Goal: Task Accomplishment & Management: Use online tool/utility

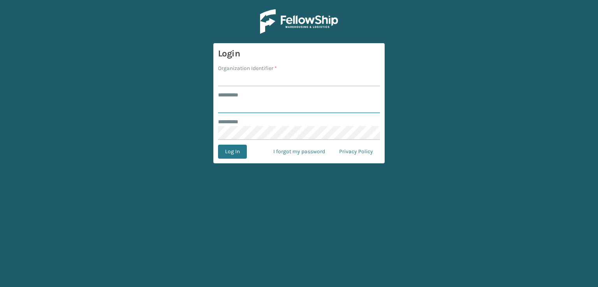
type input "***"
click at [279, 85] on input "Organization Identifier *" at bounding box center [299, 79] width 162 height 14
type input "sleepgeekz warehouse"
click at [245, 152] on button "Log In" at bounding box center [232, 152] width 29 height 14
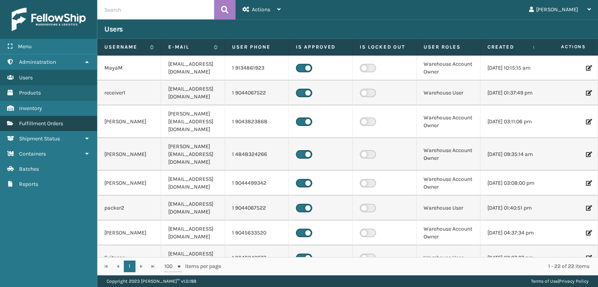
click at [48, 125] on span "Fulfillment Orders" at bounding box center [41, 123] width 44 height 7
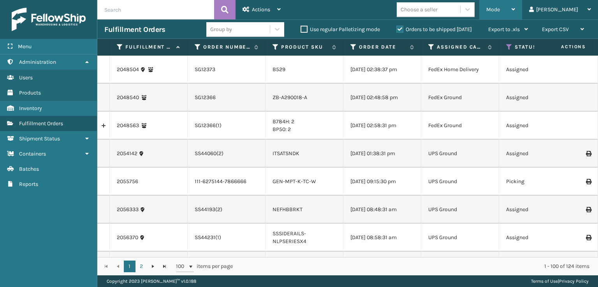
click at [500, 11] on span "Mode" at bounding box center [494, 9] width 14 height 7
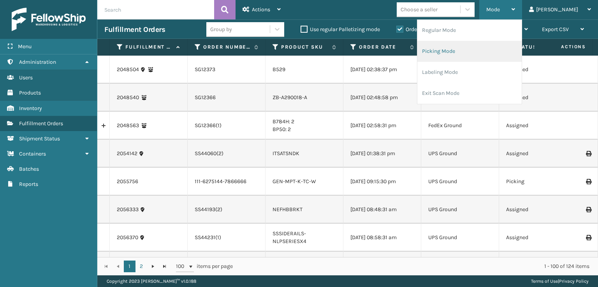
click at [482, 48] on li "Picking Mode" at bounding box center [470, 51] width 104 height 21
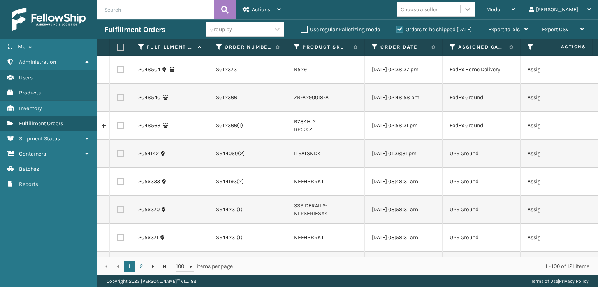
click at [475, 3] on div at bounding box center [468, 9] width 14 height 14
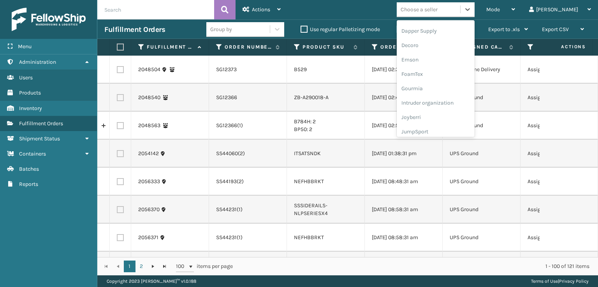
scroll to position [156, 0]
click at [450, 61] on div "FoamTex" at bounding box center [436, 60] width 78 height 14
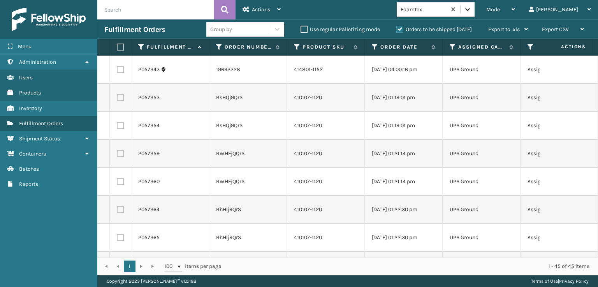
click at [472, 7] on icon at bounding box center [468, 9] width 8 height 8
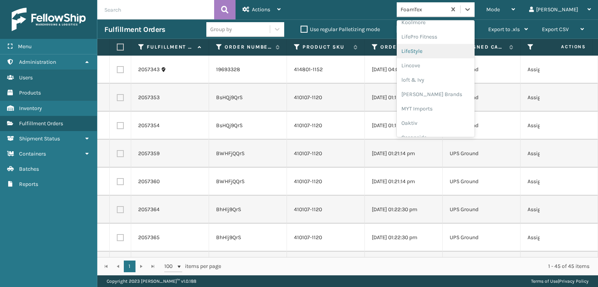
scroll to position [324, 0]
click at [468, 49] on div "[PERSON_NAME] Brands" at bounding box center [436, 51] width 78 height 14
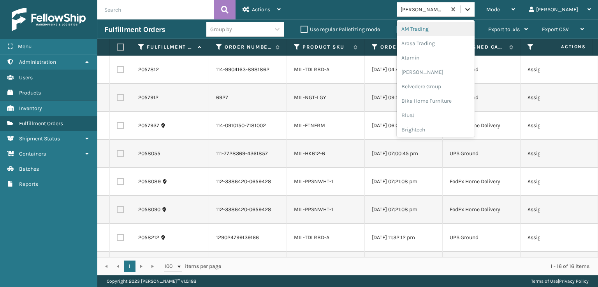
click at [472, 10] on icon at bounding box center [468, 9] width 8 height 8
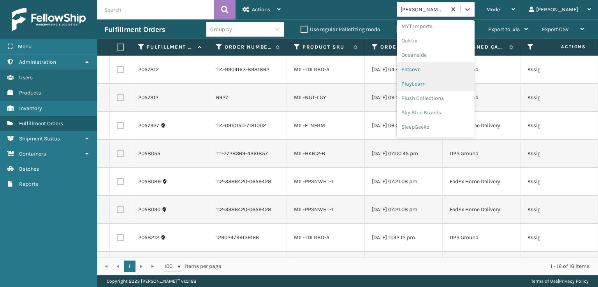
scroll to position [376, 0]
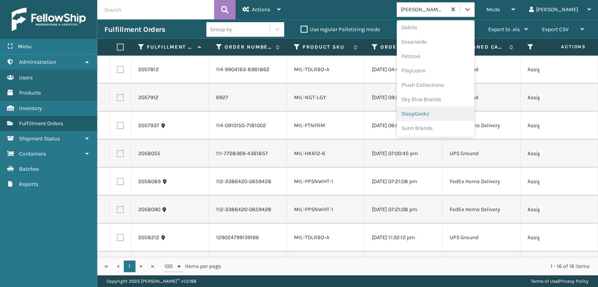
click at [452, 118] on div "SleepGeekz" at bounding box center [436, 114] width 78 height 14
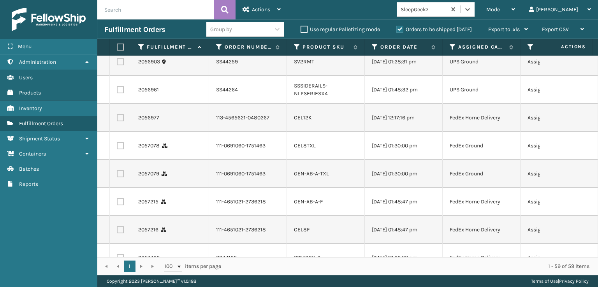
scroll to position [662, 0]
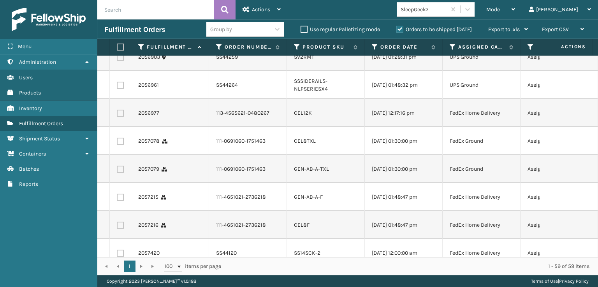
click at [117, 117] on label at bounding box center [120, 113] width 7 height 7
click at [117, 115] on input "checkbox" at bounding box center [117, 112] width 0 height 5
checkbox input "true"
click at [121, 155] on td at bounding box center [120, 141] width 21 height 28
click at [117, 145] on label at bounding box center [120, 141] width 7 height 7
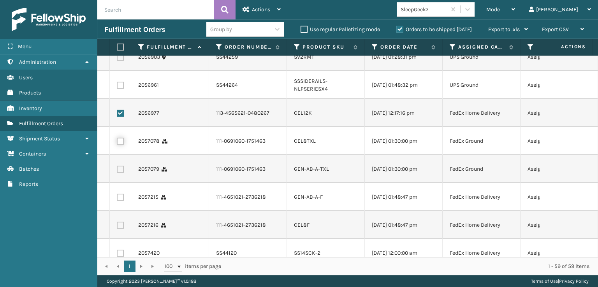
click at [117, 143] on input "checkbox" at bounding box center [117, 140] width 0 height 5
checkbox input "true"
click at [122, 173] on label at bounding box center [120, 169] width 7 height 7
click at [117, 171] on input "checkbox" at bounding box center [117, 168] width 0 height 5
checkbox input "true"
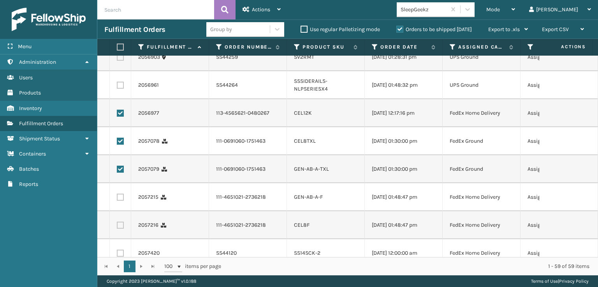
click at [120, 201] on label at bounding box center [120, 197] width 7 height 7
click at [117, 199] on input "checkbox" at bounding box center [117, 196] width 0 height 5
checkbox input "true"
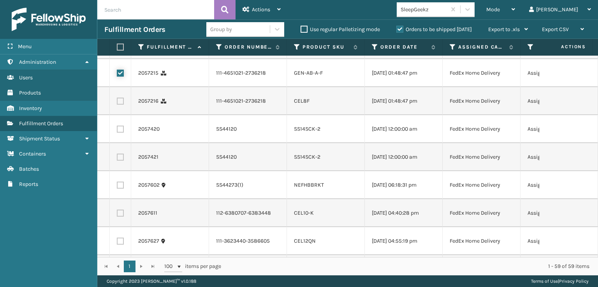
scroll to position [818, 0]
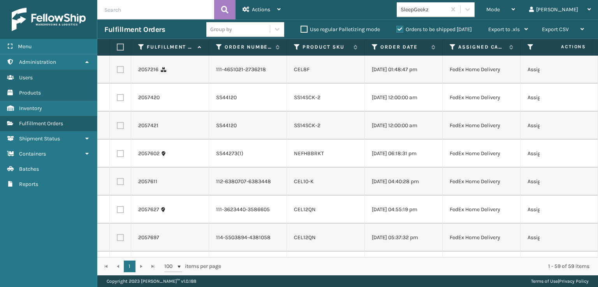
click at [122, 73] on label at bounding box center [120, 69] width 7 height 7
click at [117, 71] on input "checkbox" at bounding box center [117, 68] width 0 height 5
checkbox input "true"
click at [118, 101] on label at bounding box center [120, 97] width 7 height 7
click at [117, 99] on input "checkbox" at bounding box center [117, 96] width 0 height 5
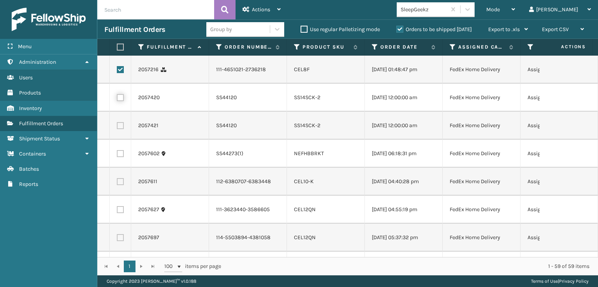
checkbox input "true"
click at [122, 129] on label at bounding box center [120, 125] width 7 height 7
click at [117, 127] on input "checkbox" at bounding box center [117, 124] width 0 height 5
checkbox input "true"
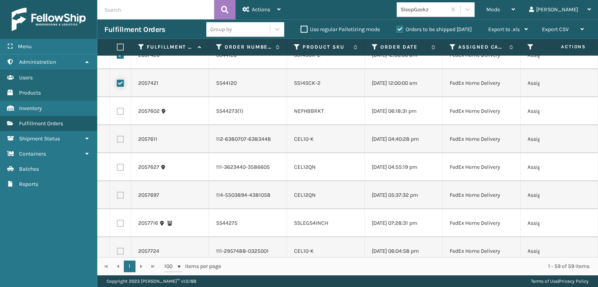
scroll to position [935, 0]
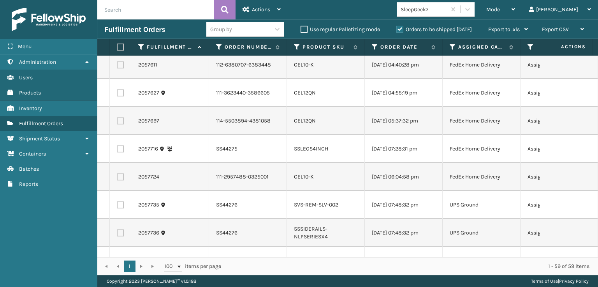
click at [118, 69] on label at bounding box center [120, 65] width 7 height 7
click at [117, 67] on input "checkbox" at bounding box center [117, 64] width 0 height 5
checkbox input "true"
click at [122, 97] on label at bounding box center [120, 93] width 7 height 7
click at [117, 95] on input "checkbox" at bounding box center [117, 92] width 0 height 5
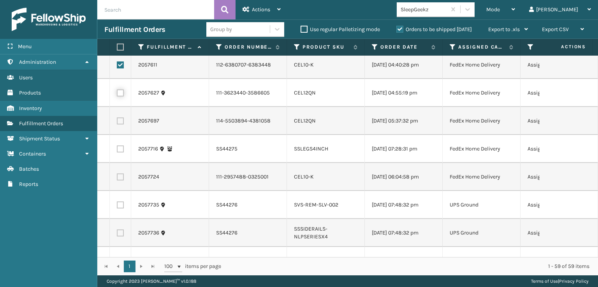
checkbox input "true"
click at [120, 125] on label at bounding box center [120, 121] width 7 height 7
click at [117, 123] on input "checkbox" at bounding box center [117, 120] width 0 height 5
checkbox input "true"
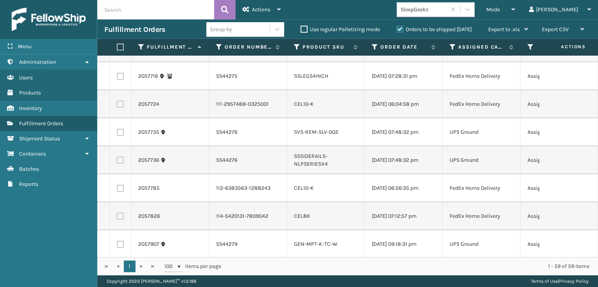
scroll to position [1013, 0]
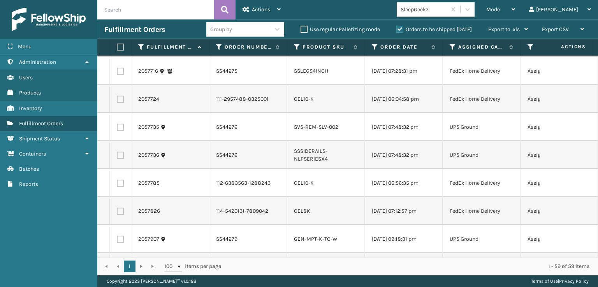
click at [120, 113] on td at bounding box center [120, 99] width 21 height 28
click at [122, 103] on label at bounding box center [120, 99] width 7 height 7
click at [117, 101] on input "checkbox" at bounding box center [117, 98] width 0 height 5
checkbox input "true"
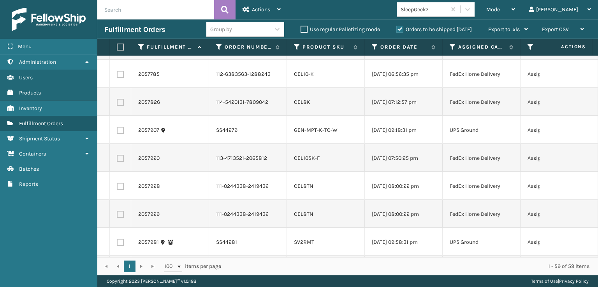
scroll to position [1130, 0]
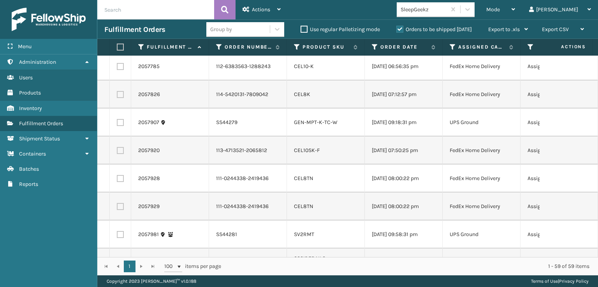
click at [122, 70] on label at bounding box center [120, 66] width 7 height 7
click at [117, 68] on input "checkbox" at bounding box center [117, 65] width 0 height 5
checkbox input "true"
click at [118, 98] on label at bounding box center [120, 94] width 7 height 7
click at [117, 96] on input "checkbox" at bounding box center [117, 93] width 0 height 5
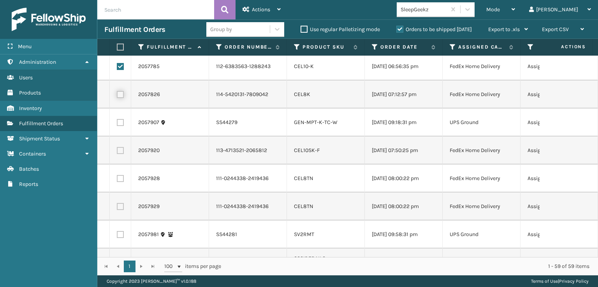
checkbox input "true"
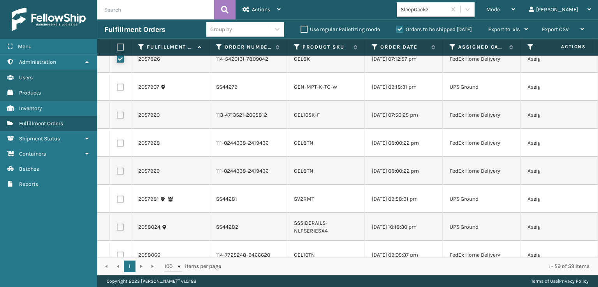
scroll to position [1208, 0]
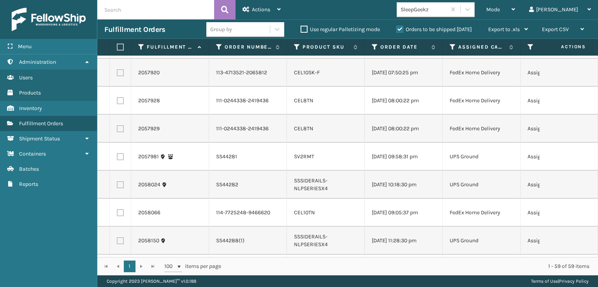
click at [117, 76] on label at bounding box center [120, 72] width 7 height 7
click at [117, 74] on input "checkbox" at bounding box center [117, 71] width 0 height 5
checkbox input "true"
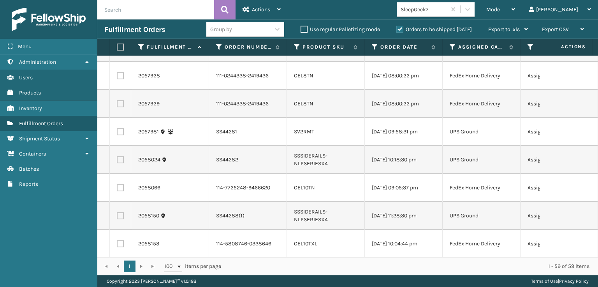
scroll to position [1247, 0]
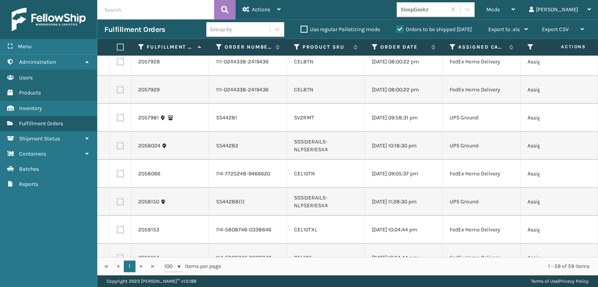
click at [121, 65] on label at bounding box center [120, 61] width 7 height 7
click at [117, 63] on input "checkbox" at bounding box center [117, 60] width 0 height 5
checkbox input "true"
click at [119, 93] on label at bounding box center [120, 89] width 7 height 7
click at [117, 92] on input "checkbox" at bounding box center [117, 88] width 0 height 5
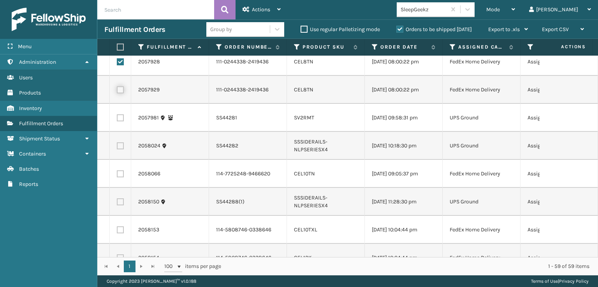
checkbox input "true"
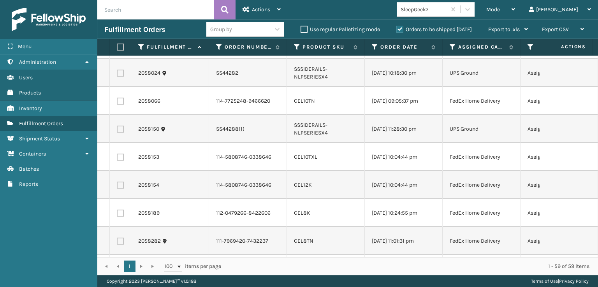
scroll to position [1363, 0]
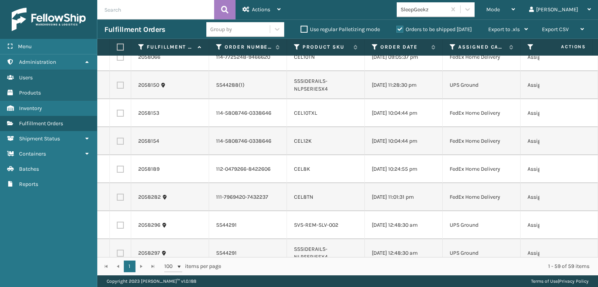
click at [118, 61] on label at bounding box center [120, 57] width 7 height 7
click at [117, 59] on input "checkbox" at bounding box center [117, 56] width 0 height 5
checkbox input "true"
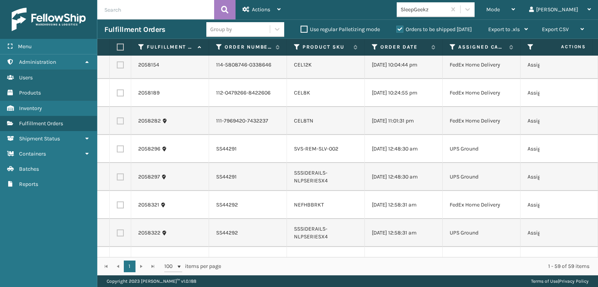
scroll to position [1441, 0]
click at [122, 39] on label at bounding box center [120, 35] width 7 height 7
click at [117, 37] on input "checkbox" at bounding box center [117, 34] width 0 height 5
checkbox input "true"
click at [122, 67] on label at bounding box center [120, 63] width 7 height 7
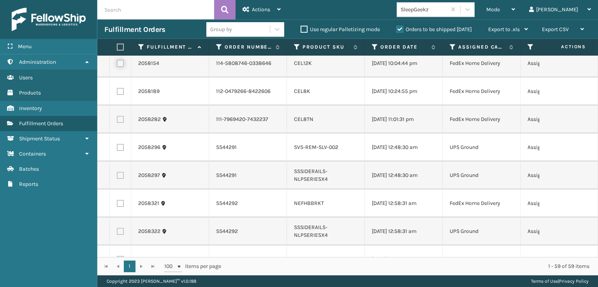
click at [117, 65] on input "checkbox" at bounding box center [117, 62] width 0 height 5
checkbox input "true"
click at [118, 95] on label at bounding box center [120, 91] width 7 height 7
click at [117, 93] on input "checkbox" at bounding box center [117, 90] width 0 height 5
checkbox input "true"
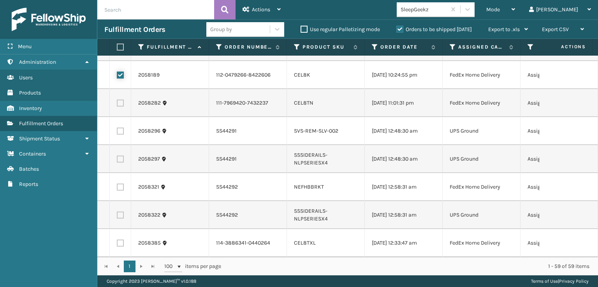
scroll to position [1519, 0]
click at [118, 107] on label at bounding box center [120, 103] width 7 height 7
click at [117, 105] on input "checkbox" at bounding box center [117, 102] width 0 height 5
checkbox input "true"
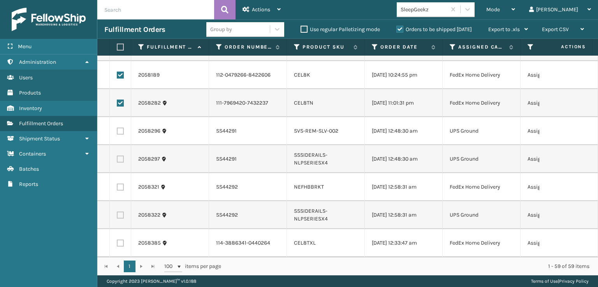
click at [120, 240] on label at bounding box center [120, 243] width 7 height 7
click at [117, 240] on input "checkbox" at bounding box center [117, 242] width 0 height 5
checkbox input "true"
click at [265, 13] on div "Actions" at bounding box center [262, 9] width 38 height 19
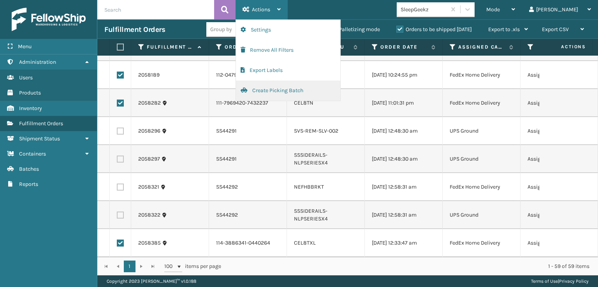
click at [295, 85] on button "Create Picking Batch" at bounding box center [288, 91] width 104 height 20
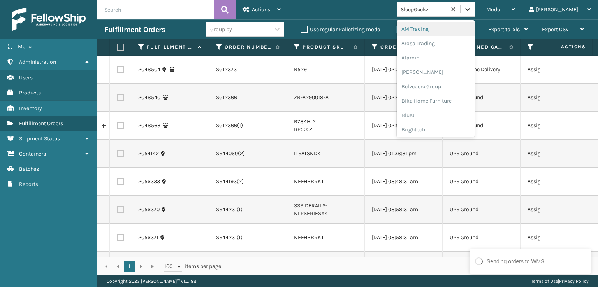
click at [475, 15] on div at bounding box center [468, 9] width 14 height 14
click at [452, 101] on div "FoamTex" at bounding box center [436, 99] width 78 height 14
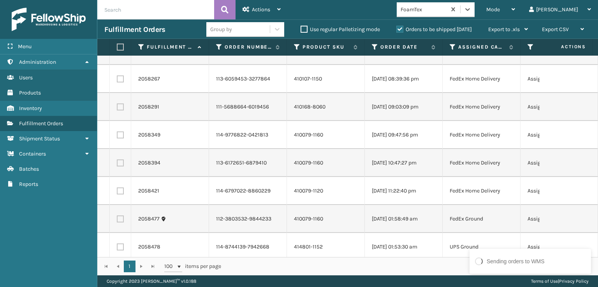
scroll to position [1066, 0]
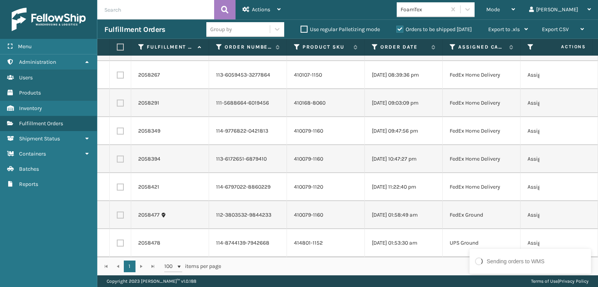
drag, startPoint x: 119, startPoint y: 210, endPoint x: 115, endPoint y: 146, distance: 64.8
click at [119, 212] on label at bounding box center [120, 215] width 7 height 7
click at [117, 212] on input "checkbox" at bounding box center [117, 214] width 0 height 5
checkbox input "true"
drag, startPoint x: 120, startPoint y: 180, endPoint x: 118, endPoint y: 176, distance: 4.0
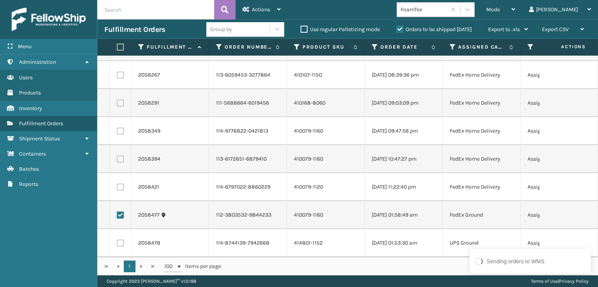
click at [119, 184] on label at bounding box center [120, 187] width 7 height 7
click at [117, 184] on input "checkbox" at bounding box center [117, 186] width 0 height 5
checkbox input "true"
click at [117, 156] on label at bounding box center [120, 159] width 7 height 7
click at [117, 156] on input "checkbox" at bounding box center [117, 158] width 0 height 5
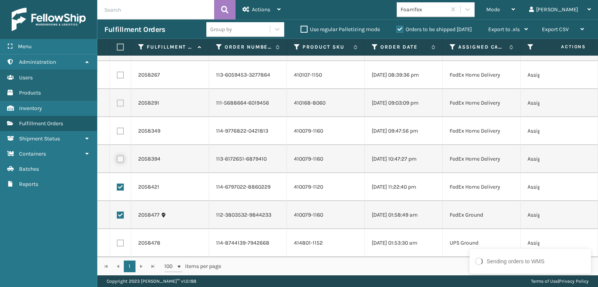
checkbox input "true"
click at [122, 128] on label at bounding box center [120, 131] width 7 height 7
click at [117, 128] on input "checkbox" at bounding box center [117, 130] width 0 height 5
checkbox input "true"
click at [118, 93] on td at bounding box center [120, 103] width 21 height 28
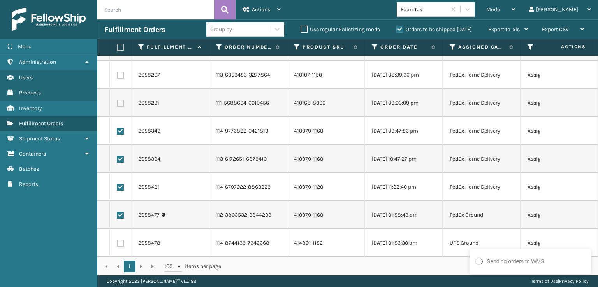
click at [118, 93] on td at bounding box center [120, 103] width 21 height 28
click at [120, 100] on label at bounding box center [120, 103] width 7 height 7
click at [117, 100] on input "checkbox" at bounding box center [117, 102] width 0 height 5
checkbox input "true"
click at [120, 72] on label at bounding box center [120, 75] width 7 height 7
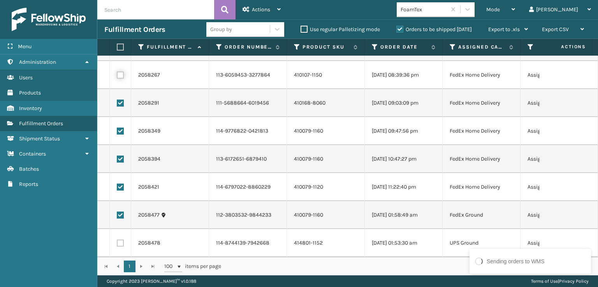
click at [117, 72] on input "checkbox" at bounding box center [117, 74] width 0 height 5
checkbox input "true"
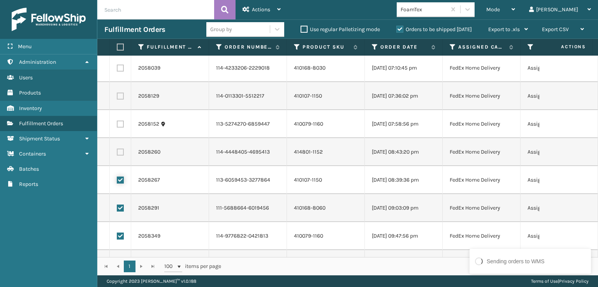
scroll to position [949, 0]
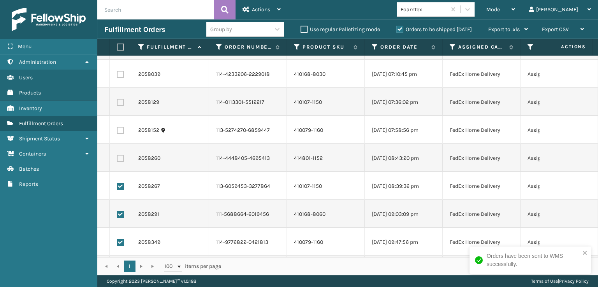
drag, startPoint x: 121, startPoint y: 159, endPoint x: 124, endPoint y: 133, distance: 26.7
click at [120, 158] on label at bounding box center [120, 158] width 7 height 7
click at [117, 158] on input "checkbox" at bounding box center [117, 157] width 0 height 5
checkbox input "true"
click at [120, 131] on label at bounding box center [120, 130] width 7 height 7
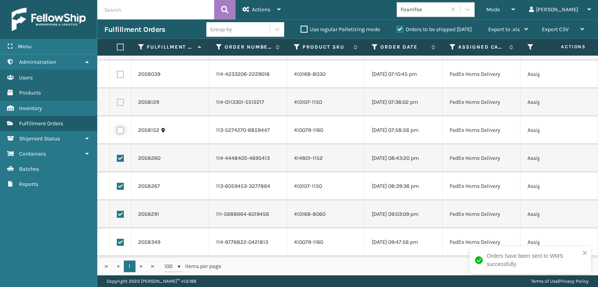
click at [117, 131] on input "checkbox" at bounding box center [117, 129] width 0 height 5
checkbox input "true"
click at [117, 101] on label at bounding box center [120, 102] width 7 height 7
click at [117, 101] on input "checkbox" at bounding box center [117, 101] width 0 height 5
checkbox input "true"
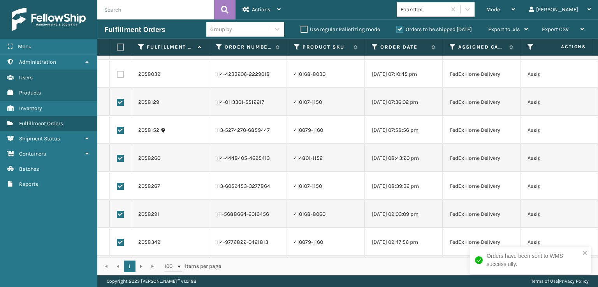
click at [120, 74] on label at bounding box center [120, 74] width 7 height 7
click at [117, 74] on input "checkbox" at bounding box center [117, 73] width 0 height 5
checkbox input "true"
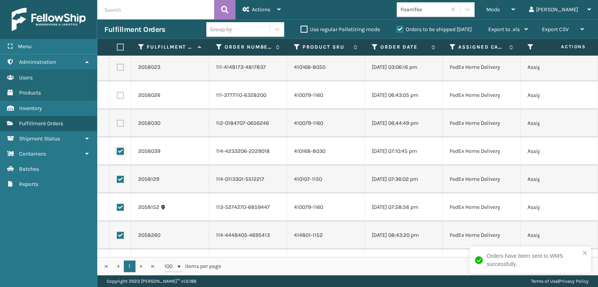
scroll to position [832, 0]
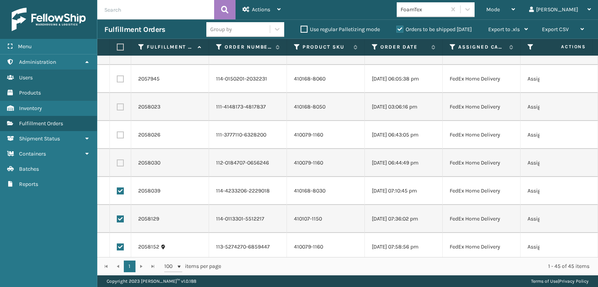
click at [119, 162] on label at bounding box center [120, 163] width 7 height 7
click at [117, 162] on input "checkbox" at bounding box center [117, 162] width 0 height 5
checkbox input "true"
click at [121, 134] on label at bounding box center [120, 135] width 7 height 7
click at [117, 134] on input "checkbox" at bounding box center [117, 134] width 0 height 5
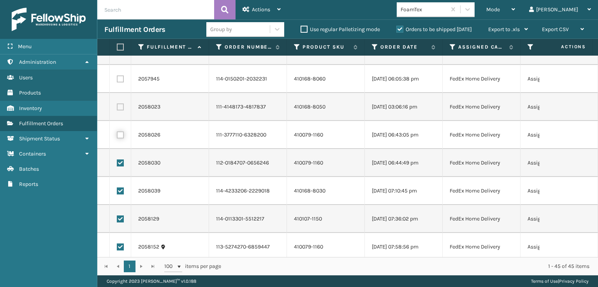
checkbox input "true"
click at [122, 104] on label at bounding box center [120, 107] width 7 height 7
click at [117, 104] on input "checkbox" at bounding box center [117, 106] width 0 height 5
checkbox input "true"
click at [123, 77] on label at bounding box center [120, 79] width 7 height 7
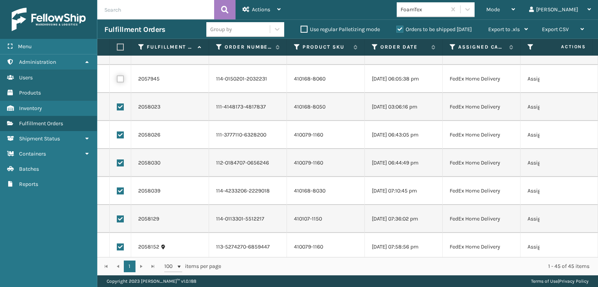
click at [117, 77] on input "checkbox" at bounding box center [117, 78] width 0 height 5
checkbox input "true"
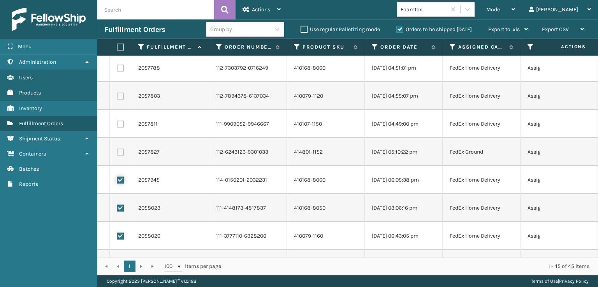
scroll to position [715, 0]
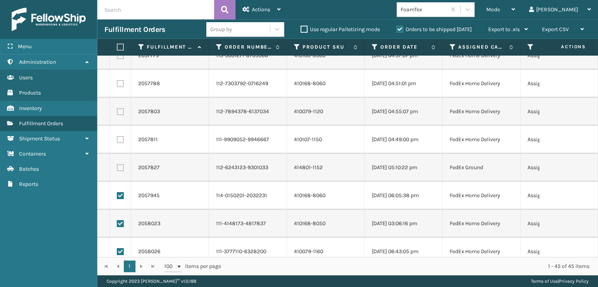
click at [118, 166] on label at bounding box center [120, 167] width 7 height 7
click at [117, 166] on input "checkbox" at bounding box center [117, 166] width 0 height 5
checkbox input "true"
click at [119, 141] on label at bounding box center [120, 139] width 7 height 7
click at [117, 141] on input "checkbox" at bounding box center [117, 138] width 0 height 5
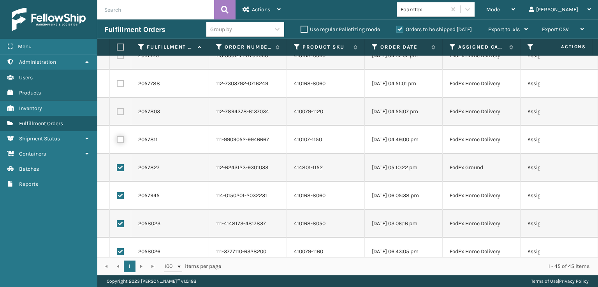
checkbox input "true"
click at [123, 112] on label at bounding box center [120, 111] width 7 height 7
click at [117, 112] on input "checkbox" at bounding box center [117, 110] width 0 height 5
checkbox input "true"
click at [122, 86] on label at bounding box center [120, 83] width 7 height 7
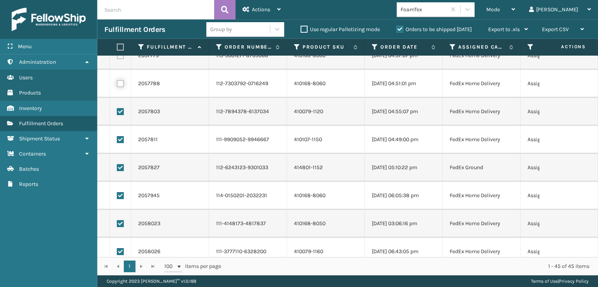
click at [117, 85] on input "checkbox" at bounding box center [117, 82] width 0 height 5
checkbox input "true"
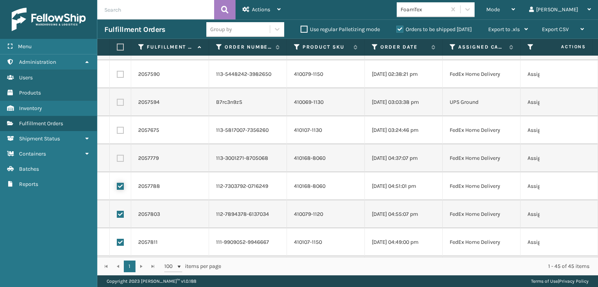
scroll to position [598, 0]
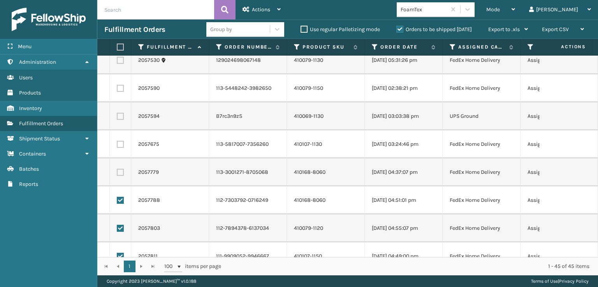
click at [118, 169] on label at bounding box center [120, 172] width 7 height 7
click at [117, 169] on input "checkbox" at bounding box center [117, 171] width 0 height 5
checkbox input "true"
click at [122, 147] on label at bounding box center [120, 144] width 7 height 7
click at [117, 146] on input "checkbox" at bounding box center [117, 143] width 0 height 5
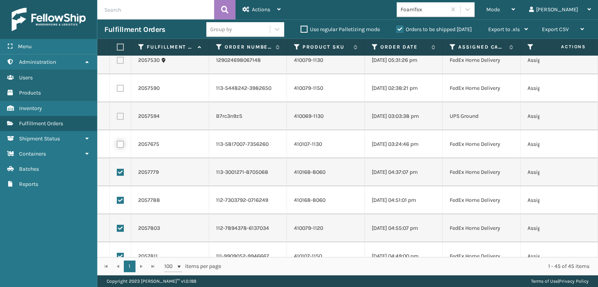
checkbox input "true"
click at [116, 87] on td at bounding box center [120, 88] width 21 height 28
click at [120, 88] on label at bounding box center [120, 88] width 7 height 7
click at [117, 88] on input "checkbox" at bounding box center [117, 87] width 0 height 5
checkbox input "true"
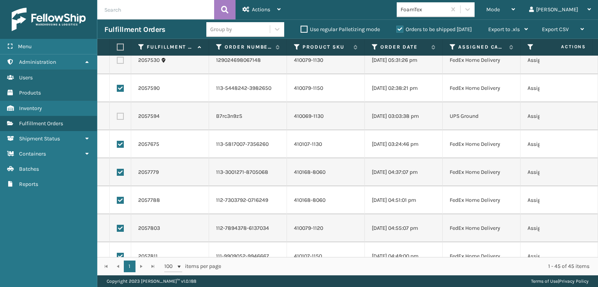
click at [123, 58] on label at bounding box center [120, 60] width 7 height 7
click at [117, 58] on input "checkbox" at bounding box center [117, 59] width 0 height 5
checkbox input "true"
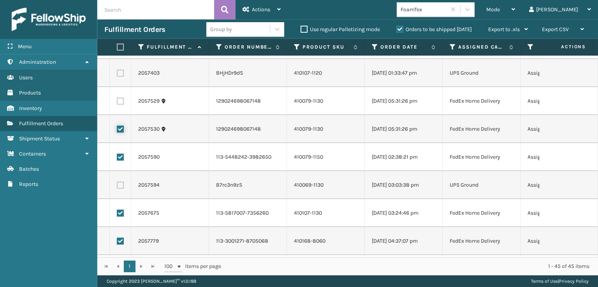
scroll to position [520, 0]
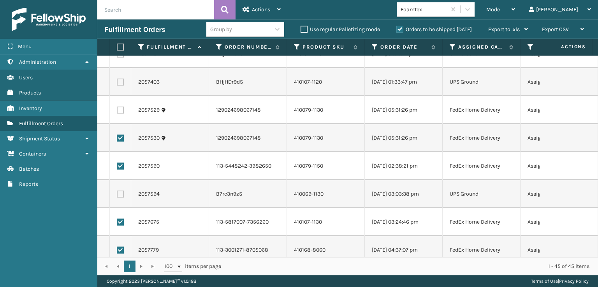
click at [119, 107] on label at bounding box center [120, 110] width 7 height 7
click at [117, 107] on input "checkbox" at bounding box center [117, 109] width 0 height 5
checkbox input "true"
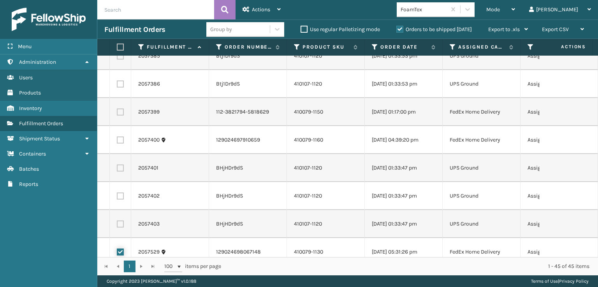
scroll to position [365, 0]
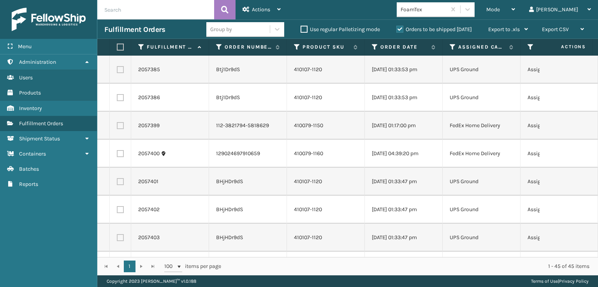
click at [119, 152] on label at bounding box center [120, 153] width 7 height 7
click at [117, 152] on input "checkbox" at bounding box center [117, 152] width 0 height 5
checkbox input "true"
click at [120, 128] on label at bounding box center [120, 125] width 7 height 7
click at [117, 127] on input "checkbox" at bounding box center [117, 124] width 0 height 5
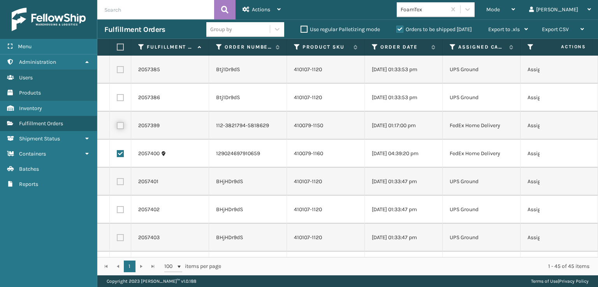
checkbox input "true"
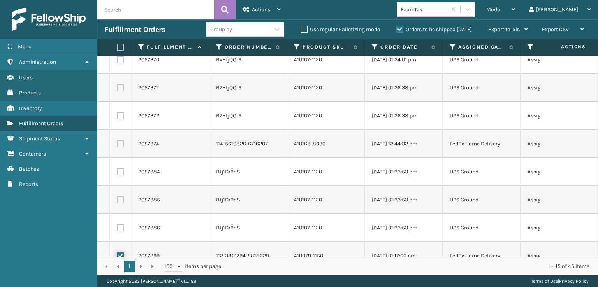
scroll to position [209, 0]
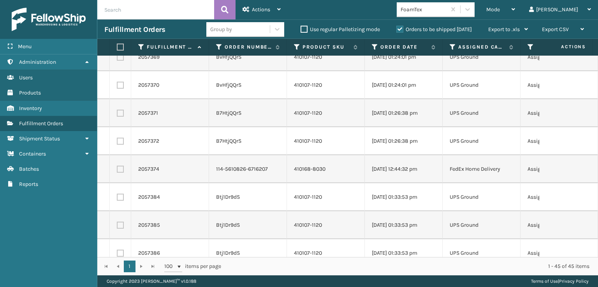
click at [120, 167] on label at bounding box center [120, 169] width 7 height 7
click at [117, 167] on input "checkbox" at bounding box center [117, 168] width 0 height 5
checkbox input "true"
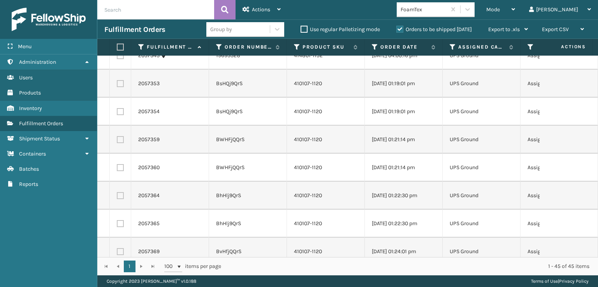
scroll to position [0, 0]
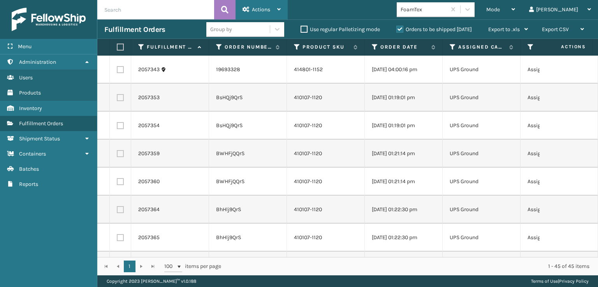
click at [260, 7] on span "Actions" at bounding box center [261, 9] width 18 height 7
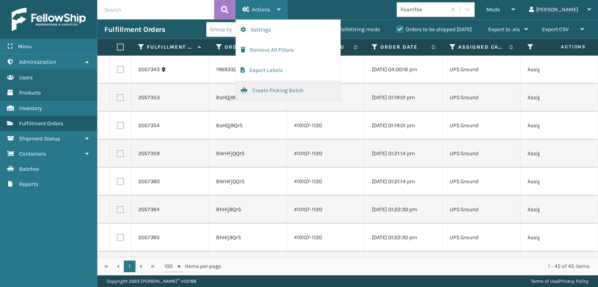
click at [269, 90] on button "Create Picking Batch" at bounding box center [288, 91] width 104 height 20
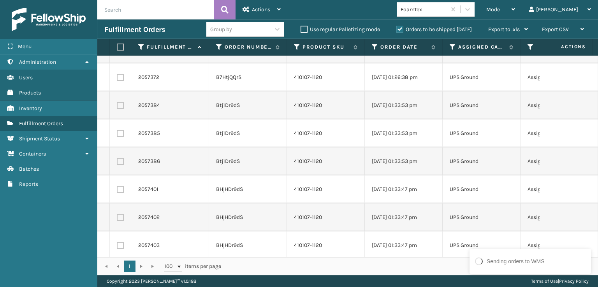
scroll to position [337, 0]
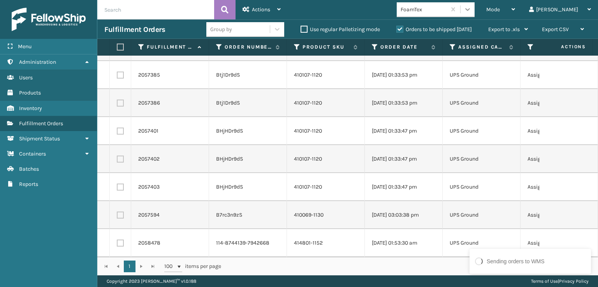
click at [470, 10] on icon at bounding box center [468, 9] width 5 height 3
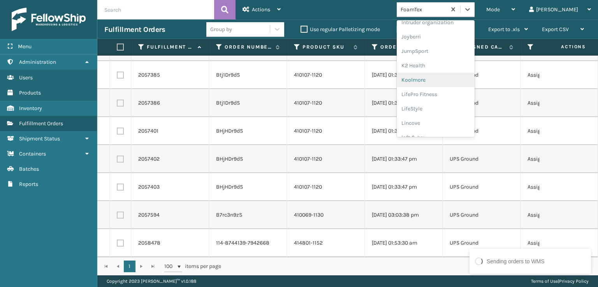
scroll to position [246, 0]
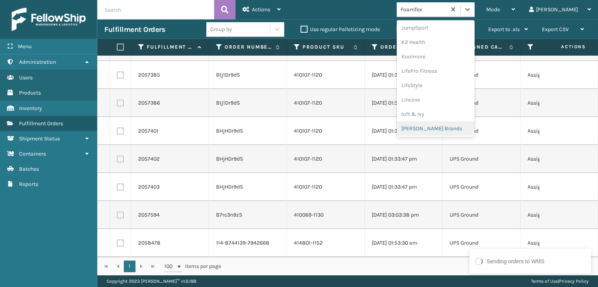
click at [458, 132] on div "[PERSON_NAME] Brands" at bounding box center [436, 129] width 78 height 14
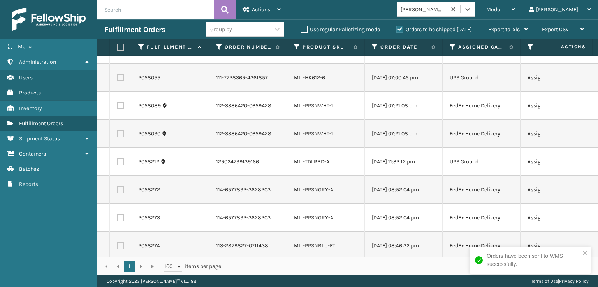
scroll to position [0, 0]
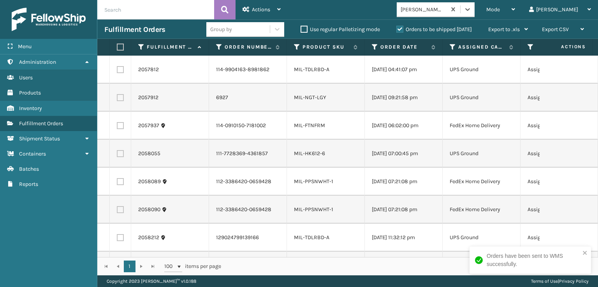
click at [118, 49] on label at bounding box center [119, 47] width 5 height 7
click at [117, 49] on input "checkbox" at bounding box center [117, 47] width 0 height 5
checkbox input "true"
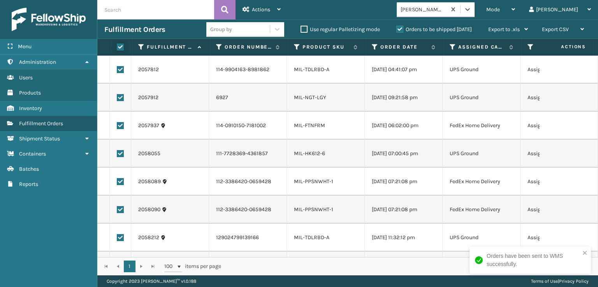
checkbox input "true"
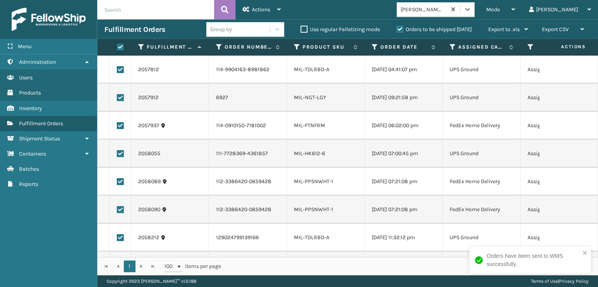
checkbox input "true"
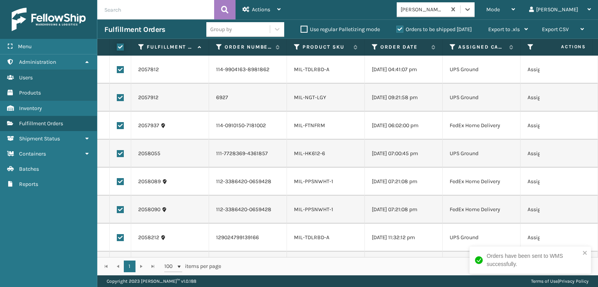
checkbox input "true"
click at [121, 69] on label at bounding box center [120, 69] width 7 height 7
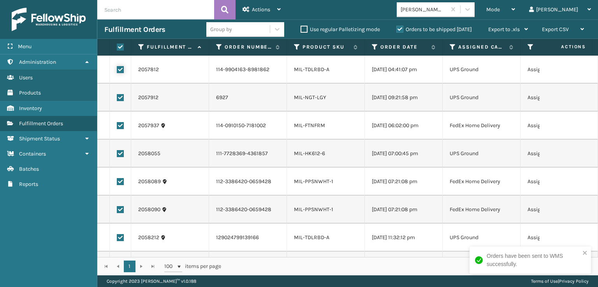
click at [117, 69] on input "checkbox" at bounding box center [117, 68] width 0 height 5
checkbox input "false"
click at [120, 95] on label at bounding box center [120, 97] width 7 height 7
click at [117, 95] on input "checkbox" at bounding box center [117, 96] width 0 height 5
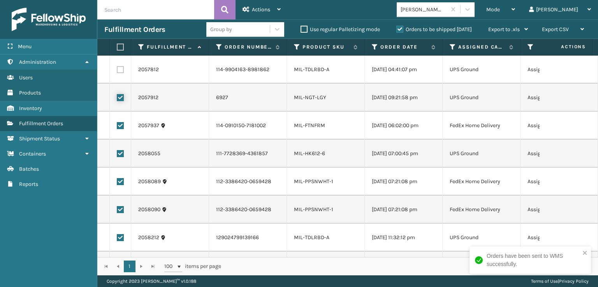
checkbox input "false"
click at [122, 154] on label at bounding box center [120, 153] width 7 height 7
click at [117, 154] on input "checkbox" at bounding box center [117, 152] width 0 height 5
checkbox input "false"
click at [120, 238] on label at bounding box center [120, 238] width 7 height 7
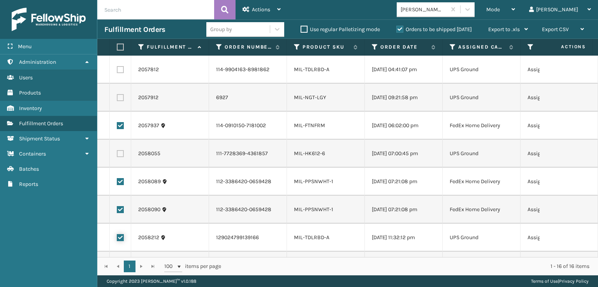
click at [117, 238] on input "checkbox" at bounding box center [117, 237] width 0 height 5
checkbox input "false"
click at [261, 12] on span "Actions" at bounding box center [261, 9] width 18 height 7
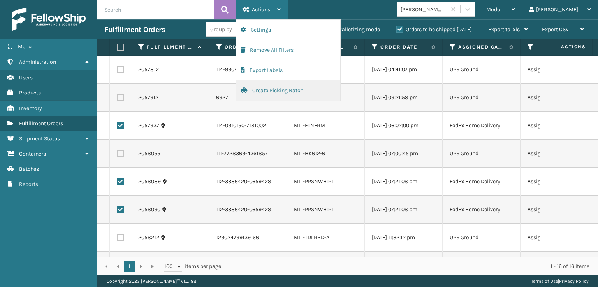
click at [260, 86] on button "Create Picking Batch" at bounding box center [288, 91] width 104 height 20
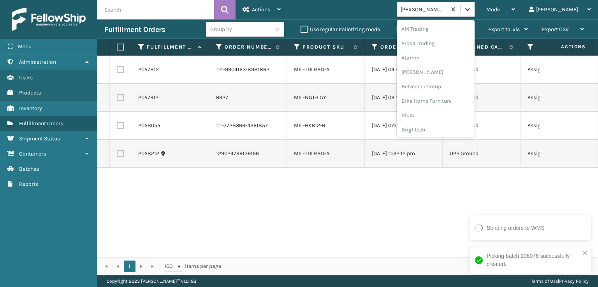
click at [470, 10] on icon at bounding box center [468, 9] width 5 height 3
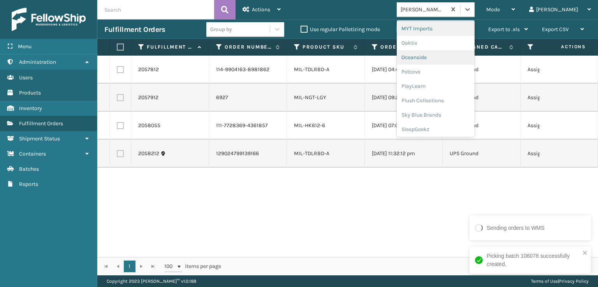
scroll to position [363, 0]
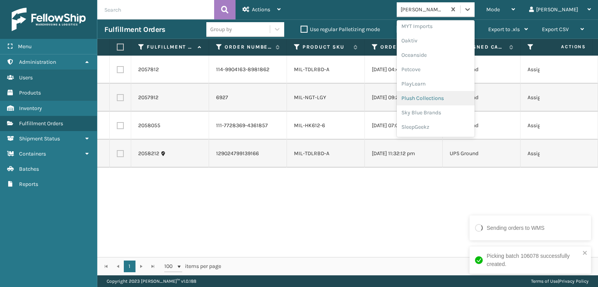
click at [457, 100] on div "Plush Collections" at bounding box center [436, 98] width 78 height 14
